Goal: Navigation & Orientation: Find specific page/section

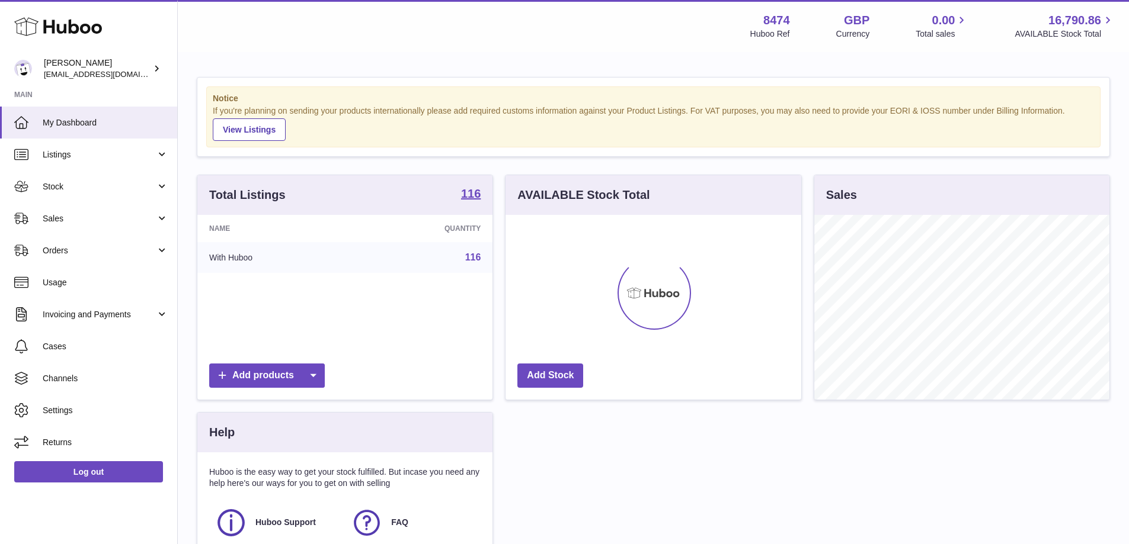
scroll to position [185, 296]
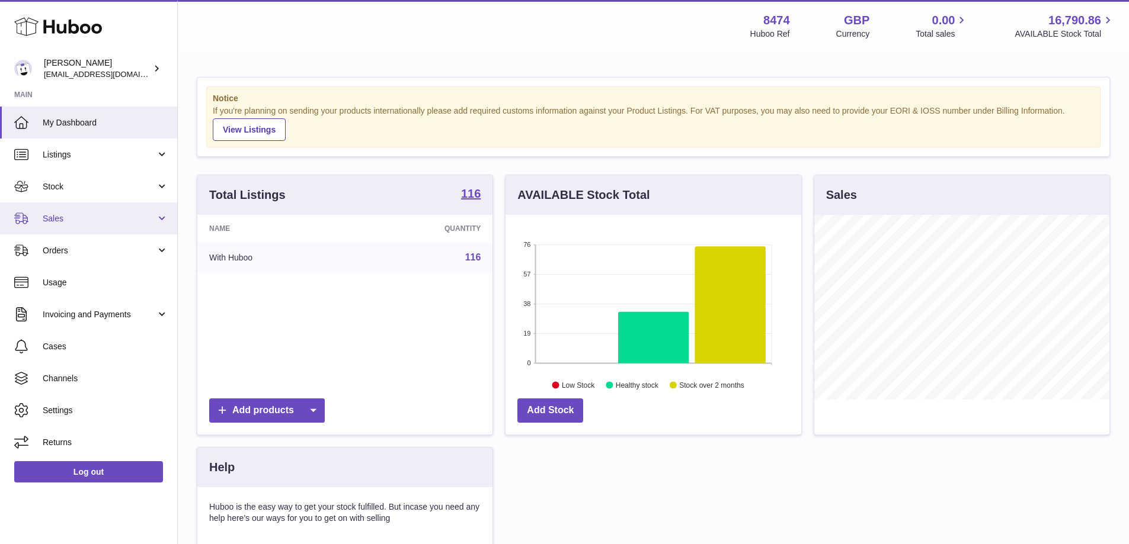
click at [77, 219] on span "Sales" at bounding box center [99, 218] width 113 height 11
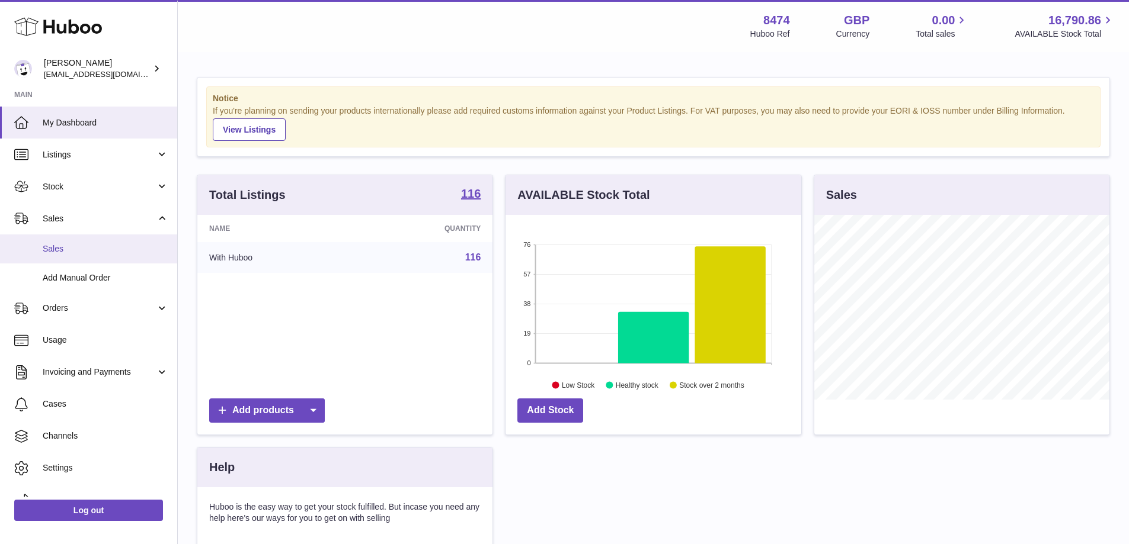
click at [76, 244] on span "Sales" at bounding box center [106, 249] width 126 height 11
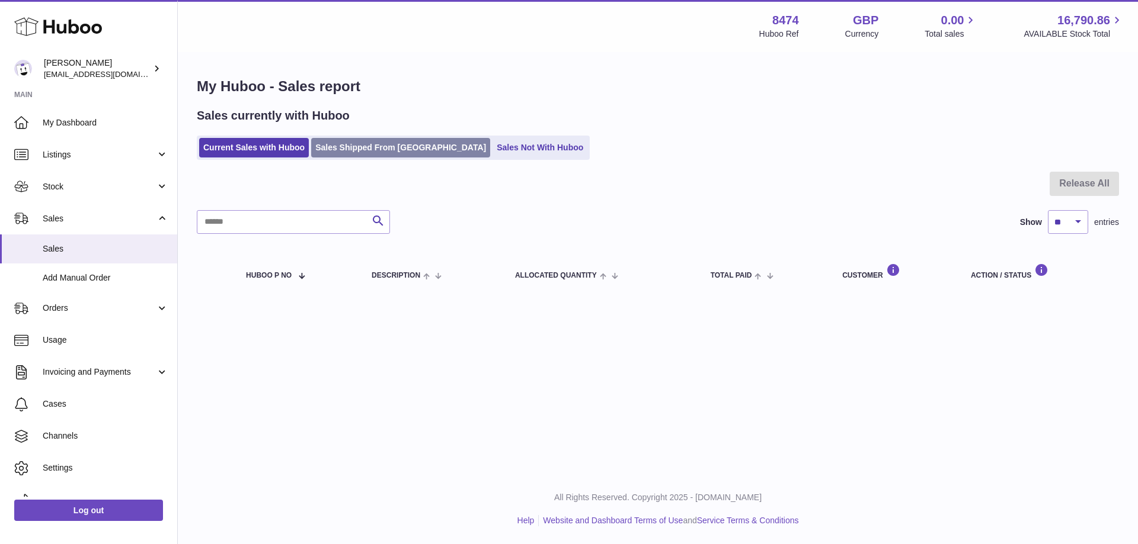
click at [360, 146] on link "Sales Shipped From [GEOGRAPHIC_DATA]" at bounding box center [400, 148] width 179 height 20
